Goal: Transaction & Acquisition: Purchase product/service

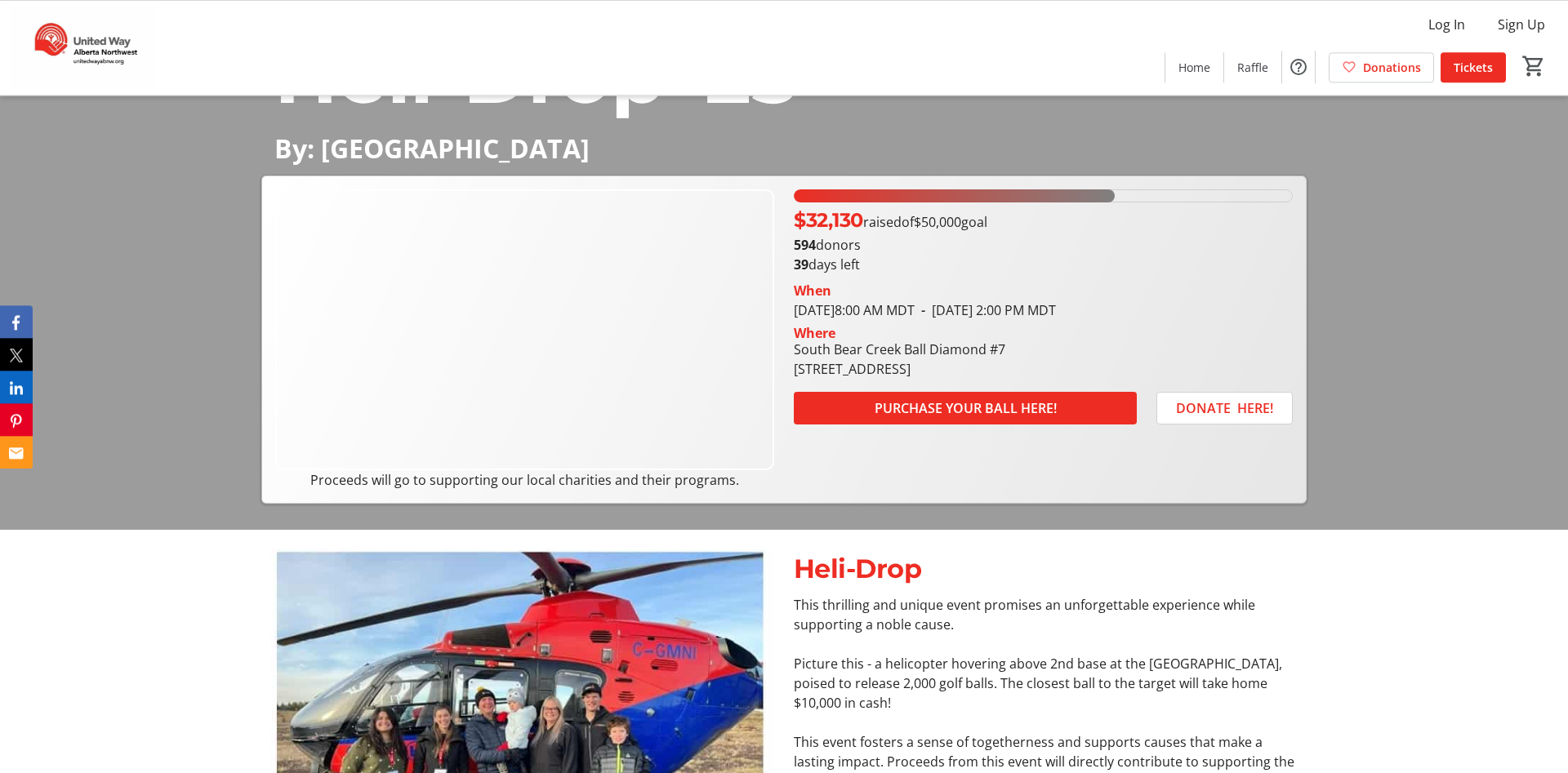
scroll to position [249, 0]
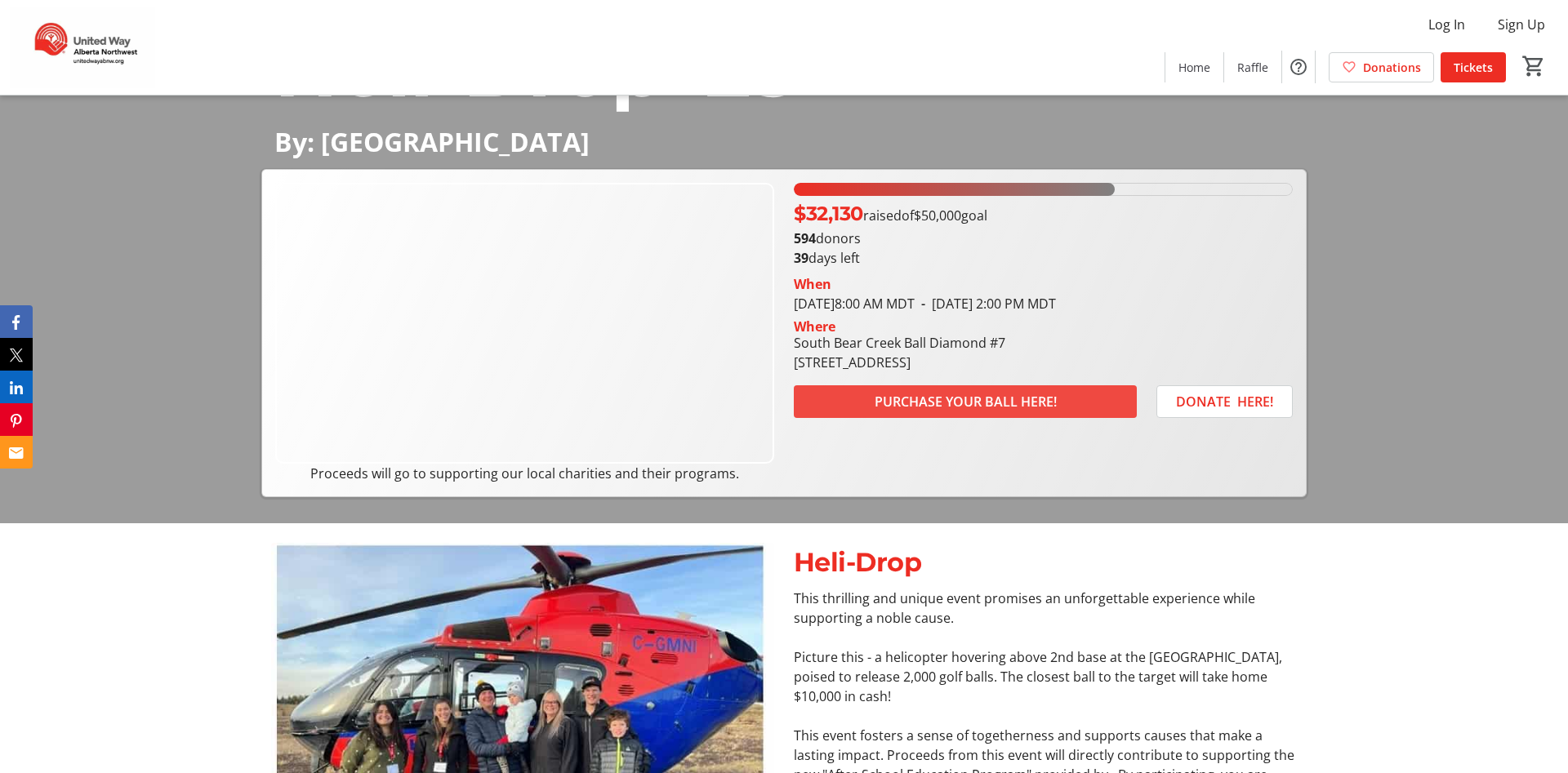
click at [1035, 405] on span "PURCHASE YOUR BALL HERE!" at bounding box center [965, 401] width 182 height 19
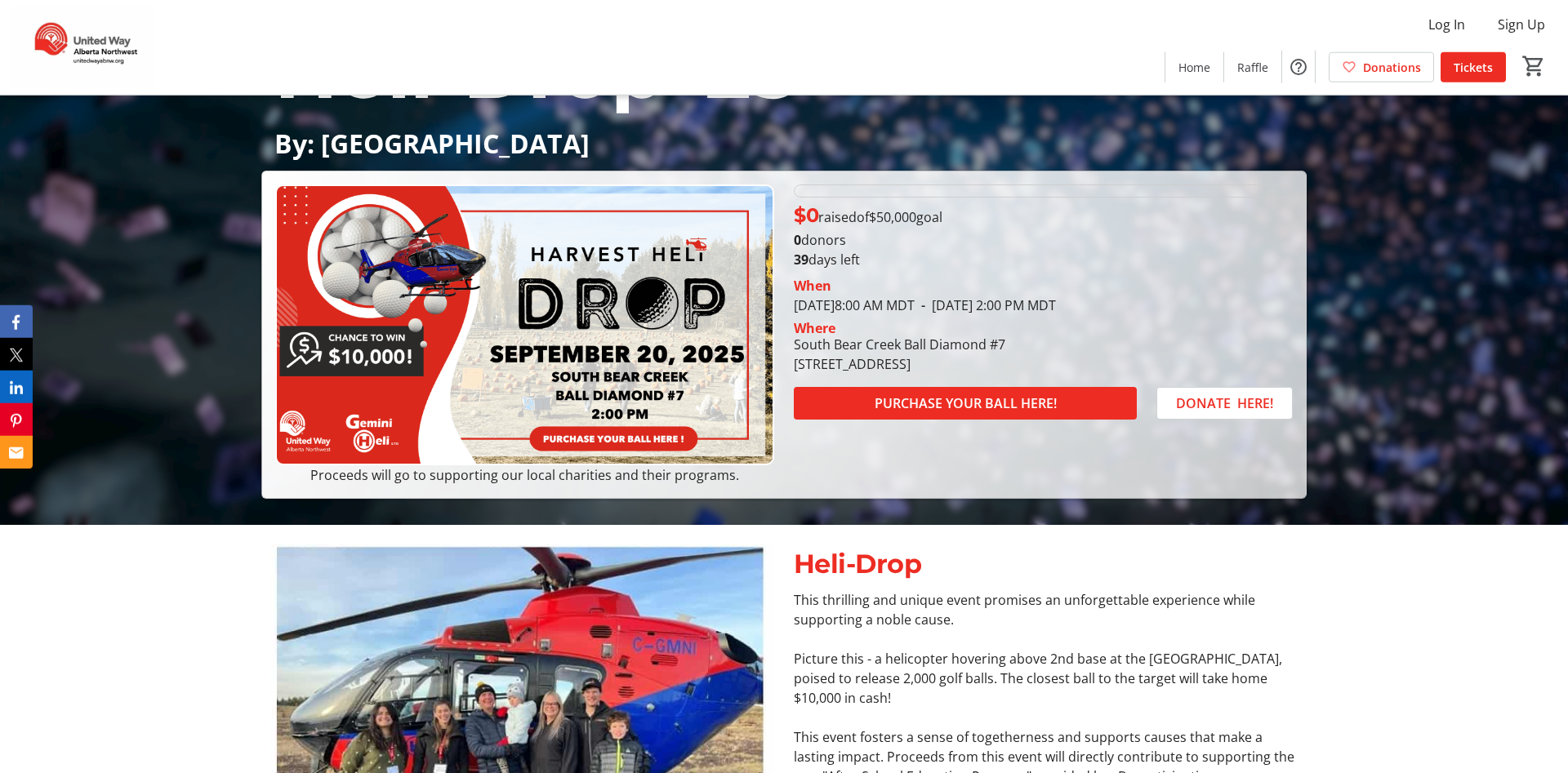
scroll to position [249, 0]
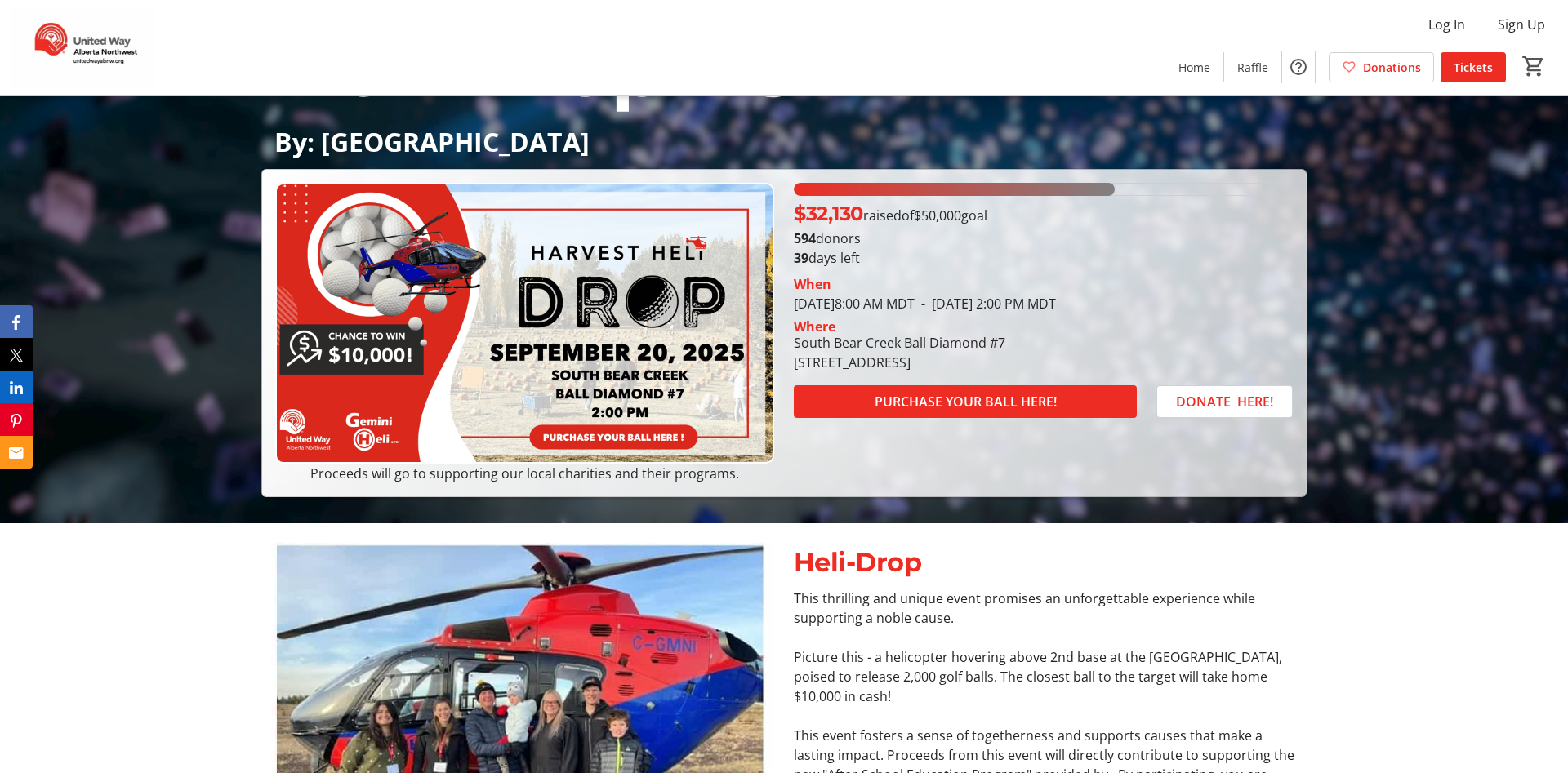
click at [640, 435] on img at bounding box center [525, 323] width 499 height 281
click at [535, 448] on img at bounding box center [525, 323] width 499 height 281
click at [921, 391] on span at bounding box center [965, 402] width 343 height 39
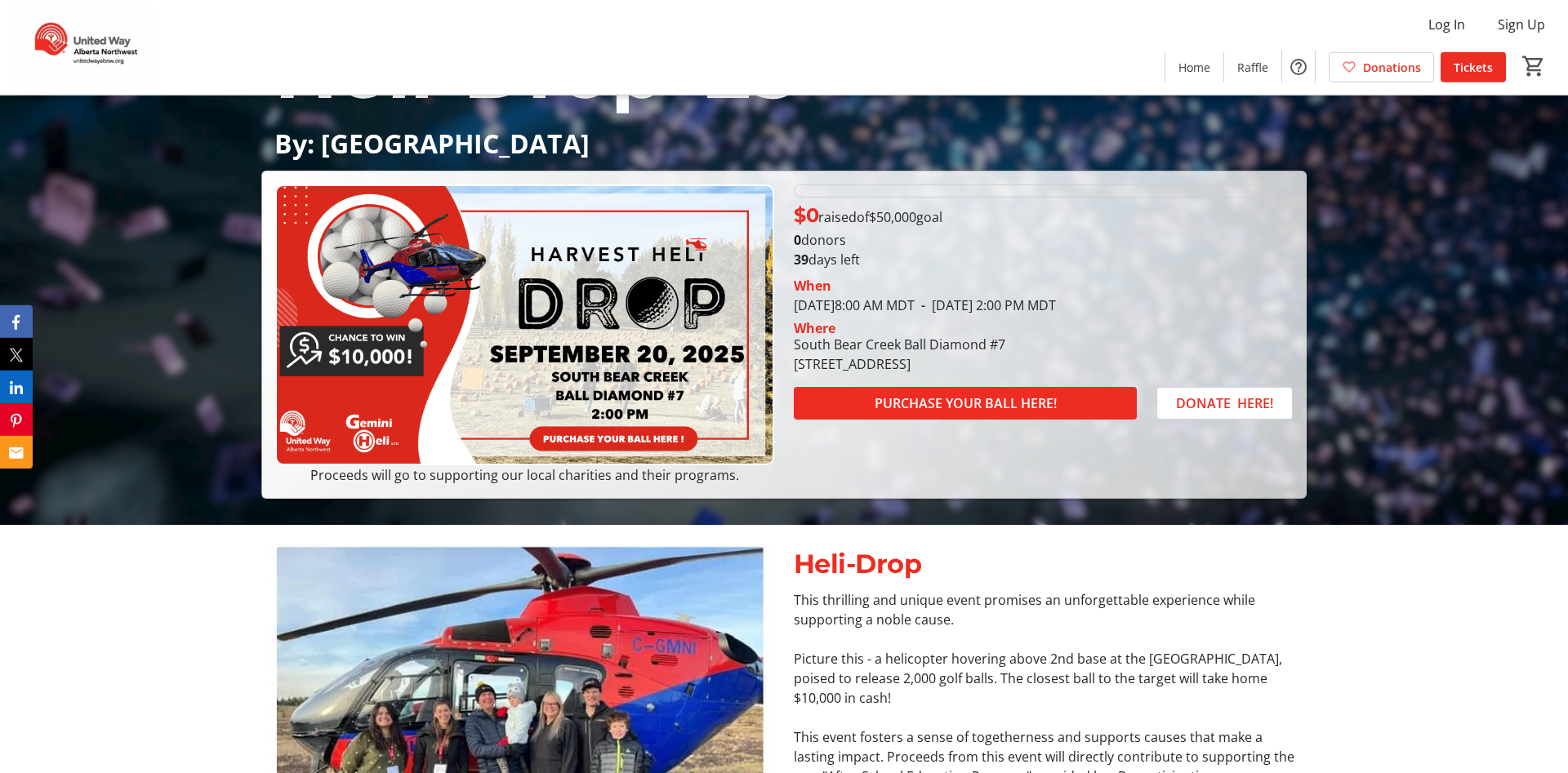
scroll to position [249, 0]
